Goal: Register for event/course

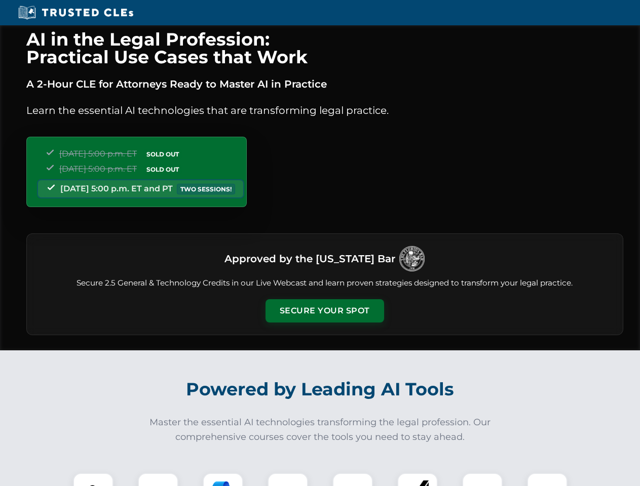
click at [324, 311] on button "Secure Your Spot" at bounding box center [325, 310] width 119 height 23
click at [93, 480] on img at bounding box center [93, 493] width 29 height 29
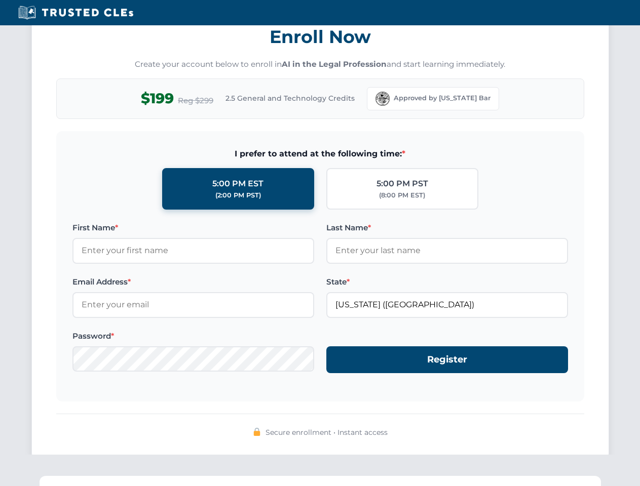
scroll to position [995, 0]
